Goal: Find specific page/section: Find specific page/section

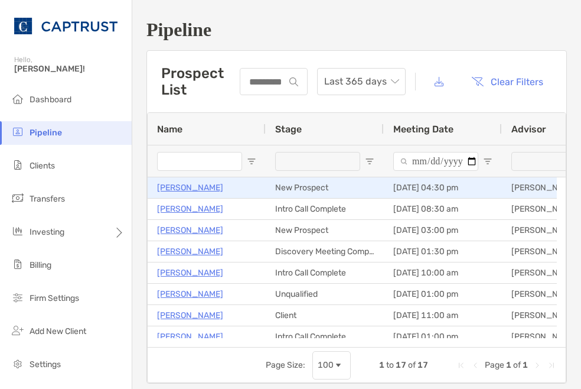
click at [196, 183] on p "[PERSON_NAME]" at bounding box center [190, 187] width 66 height 15
click at [210, 190] on p "[PERSON_NAME]" at bounding box center [190, 187] width 66 height 15
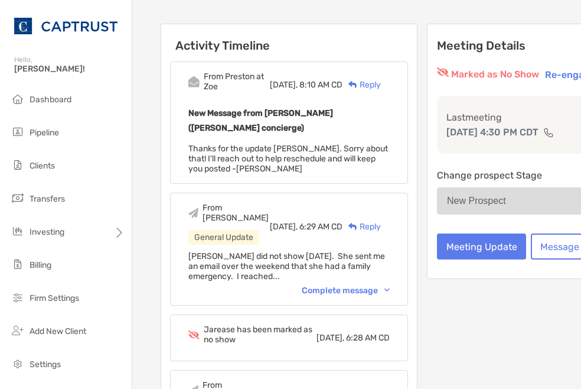
scroll to position [138, 0]
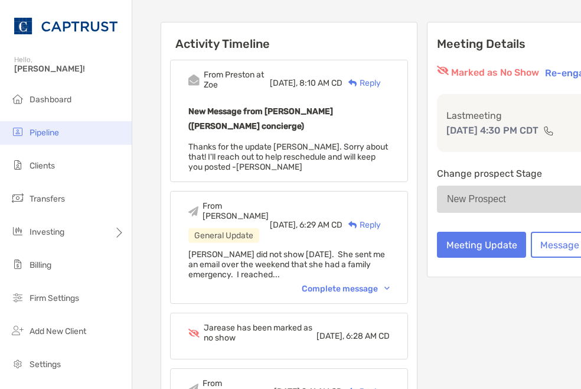
click at [46, 134] on span "Pipeline" at bounding box center [45, 133] width 30 height 10
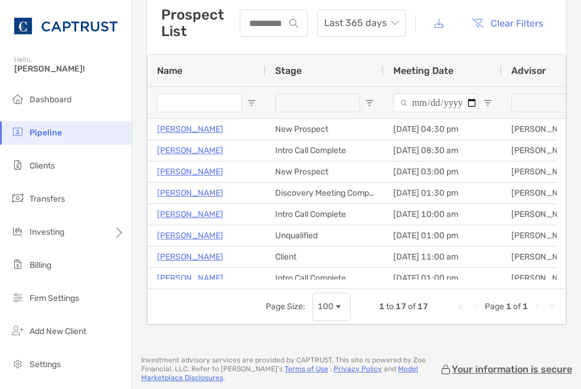
scroll to position [59, 0]
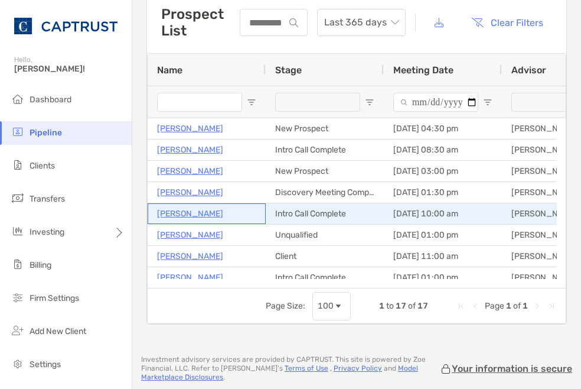
click at [200, 213] on p "[PERSON_NAME]" at bounding box center [190, 213] width 66 height 15
